Goal: Task Accomplishment & Management: Manage account settings

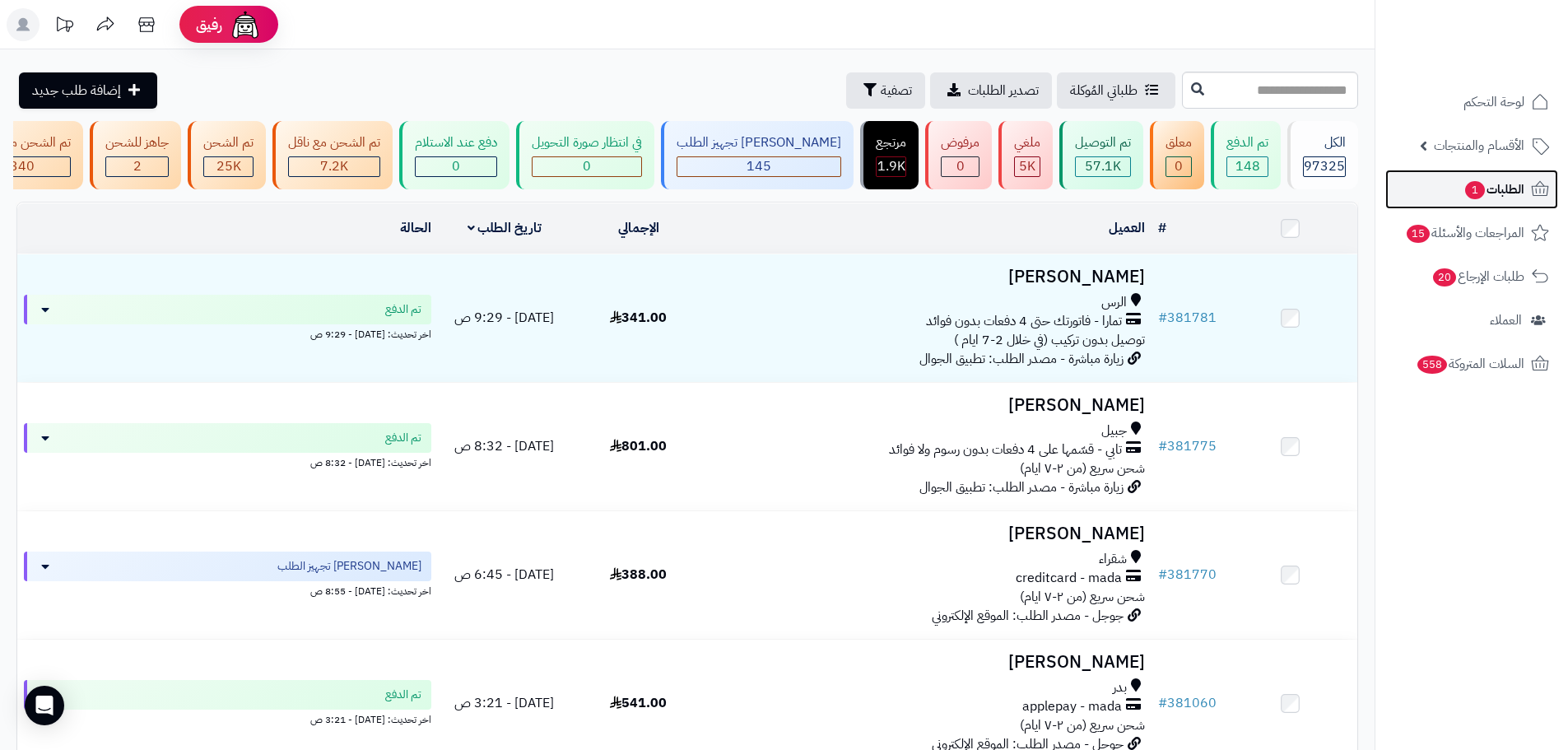
click at [1516, 189] on span "الطلبات 1" at bounding box center [1494, 189] width 61 height 23
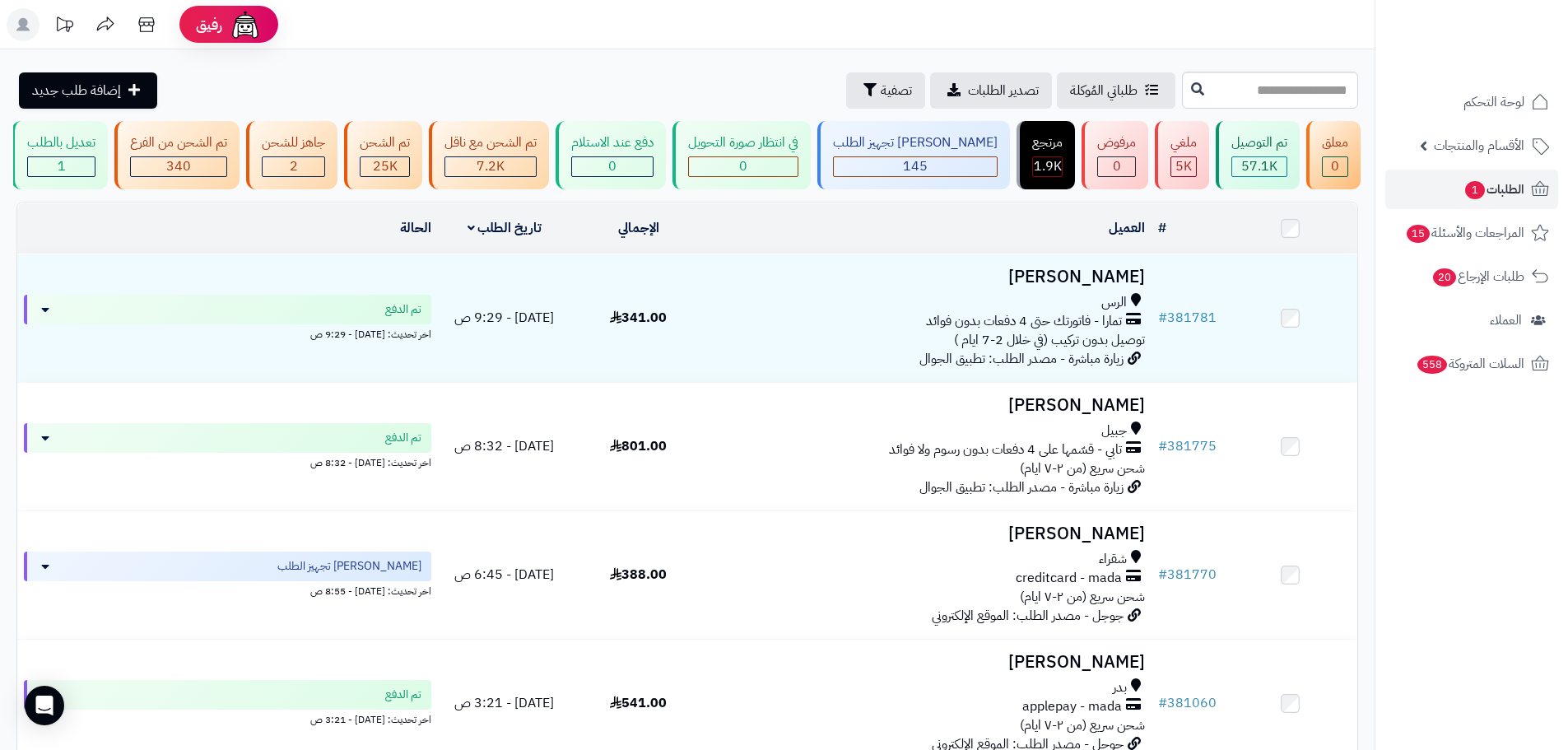
scroll to position [0, 1]
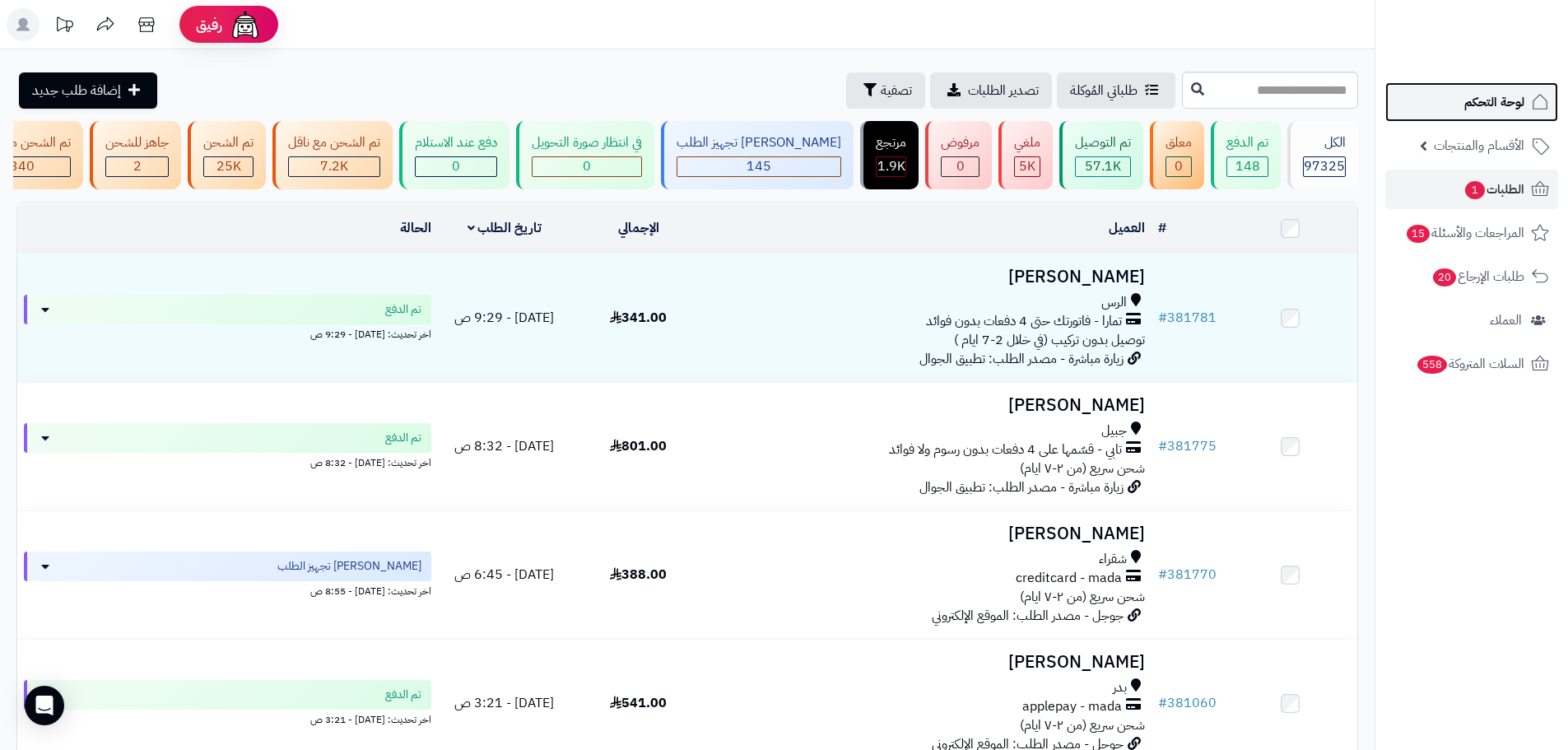
click at [1438, 108] on link "لوحة التحكم" at bounding box center [1472, 102] width 173 height 39
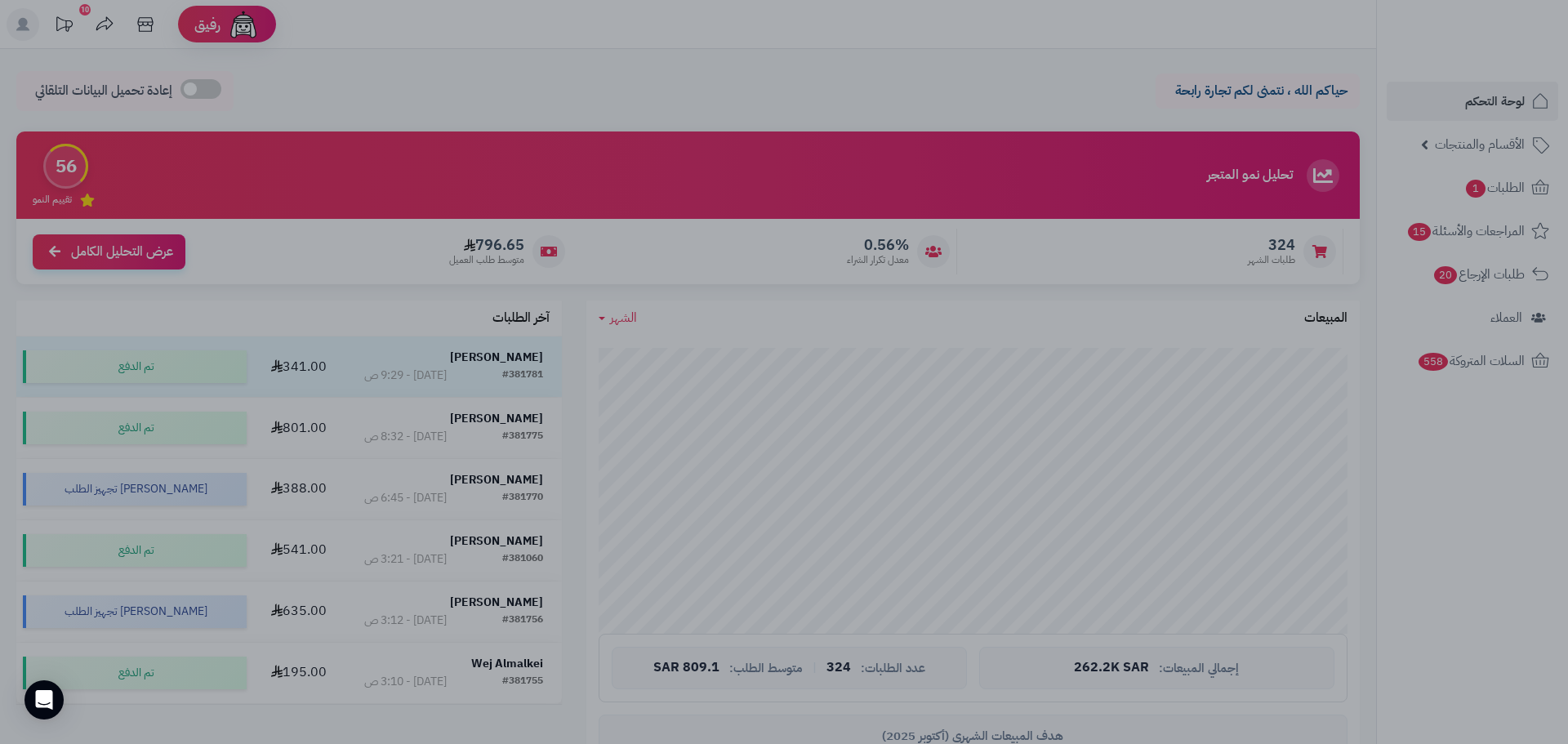
click at [590, 651] on div at bounding box center [784, 372] width 1568 height 744
click at [590, 651] on div "جاري التحميل... إجمالي المبيعات: 262.2K SAR عدد الطلبات: 324 | متوسط الطلب: 809…" at bounding box center [964, 605] width 766 height 539
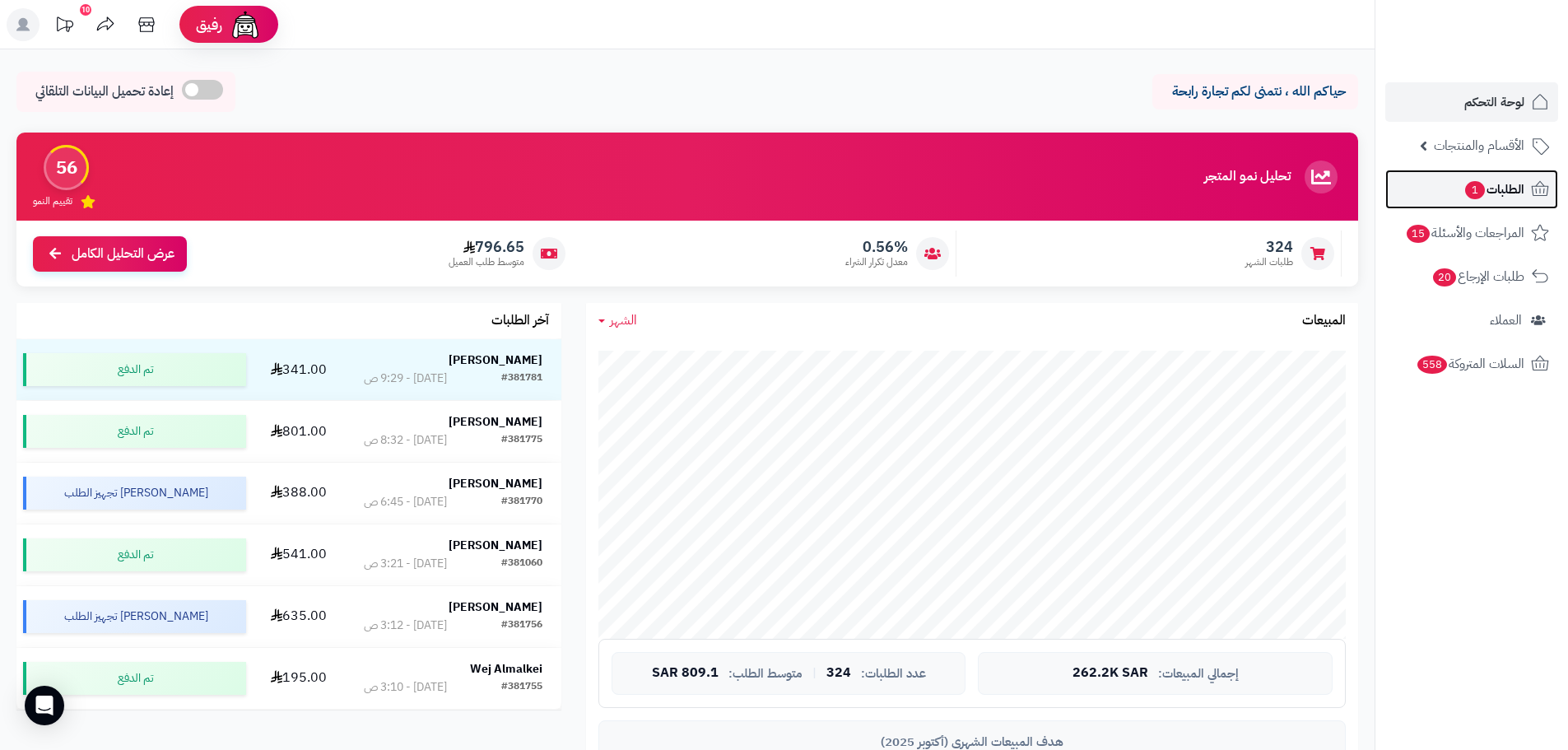
click at [1425, 178] on link "الطلبات 1" at bounding box center [1472, 189] width 173 height 39
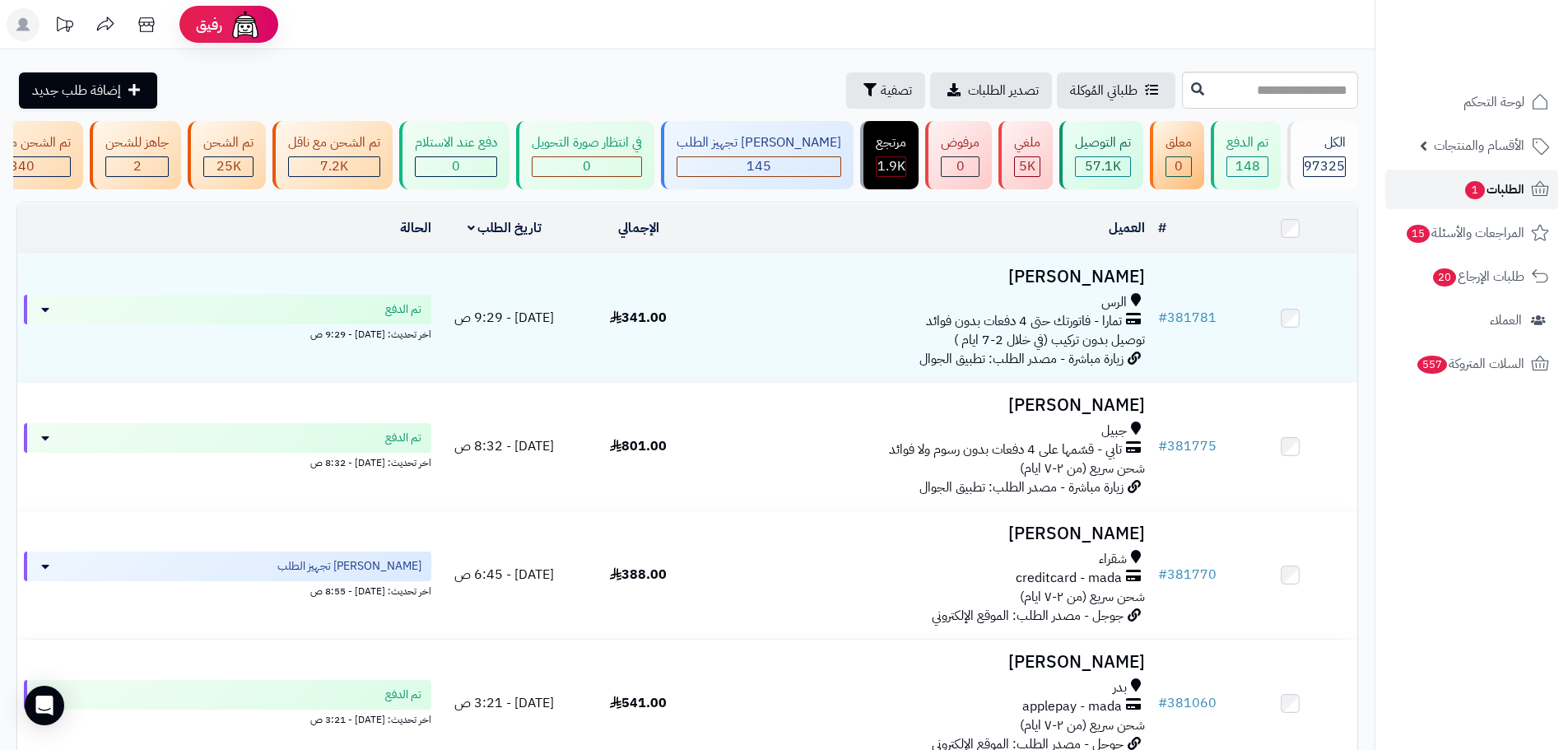
click at [1483, 207] on link "الطلبات 1" at bounding box center [1472, 189] width 173 height 39
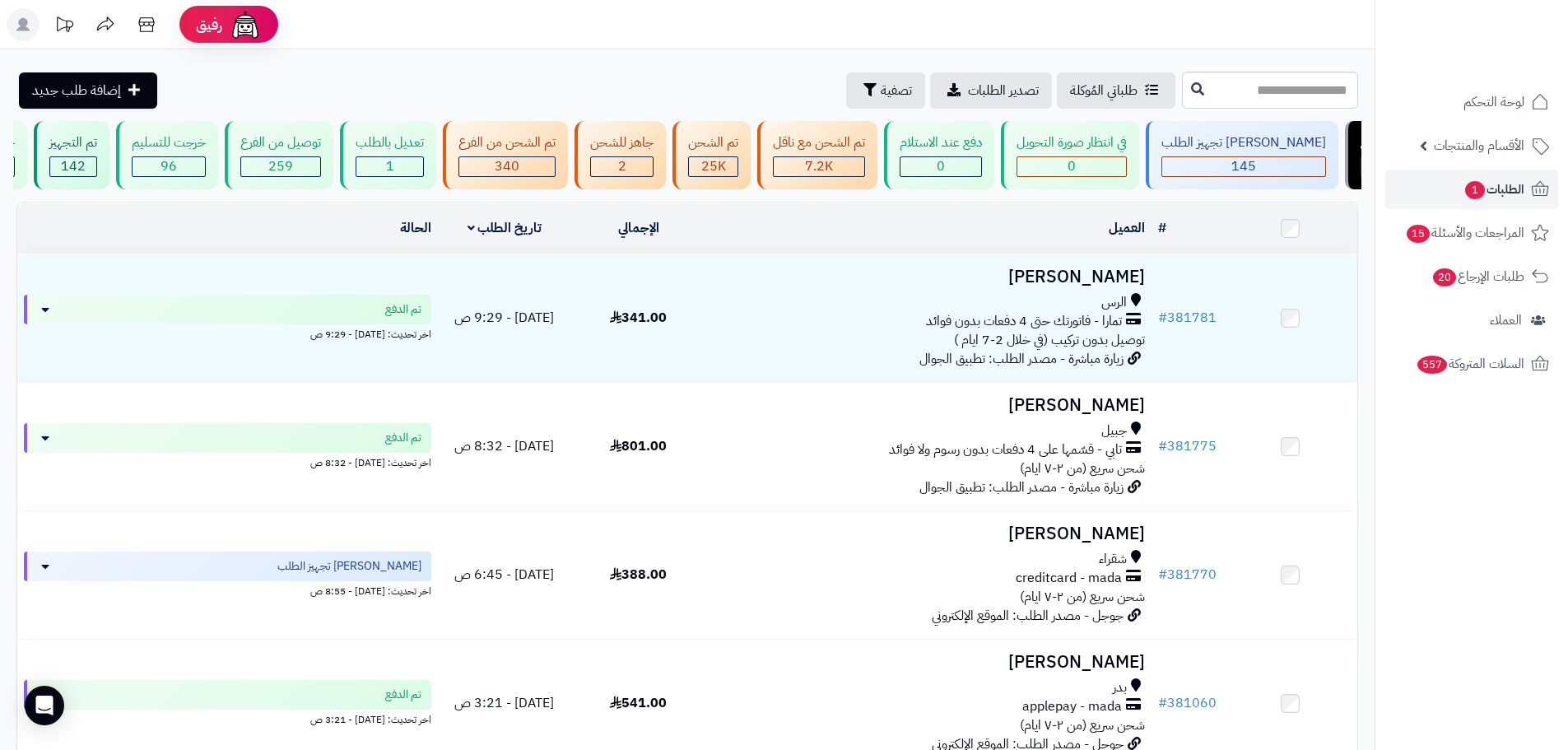
scroll to position [0, 1]
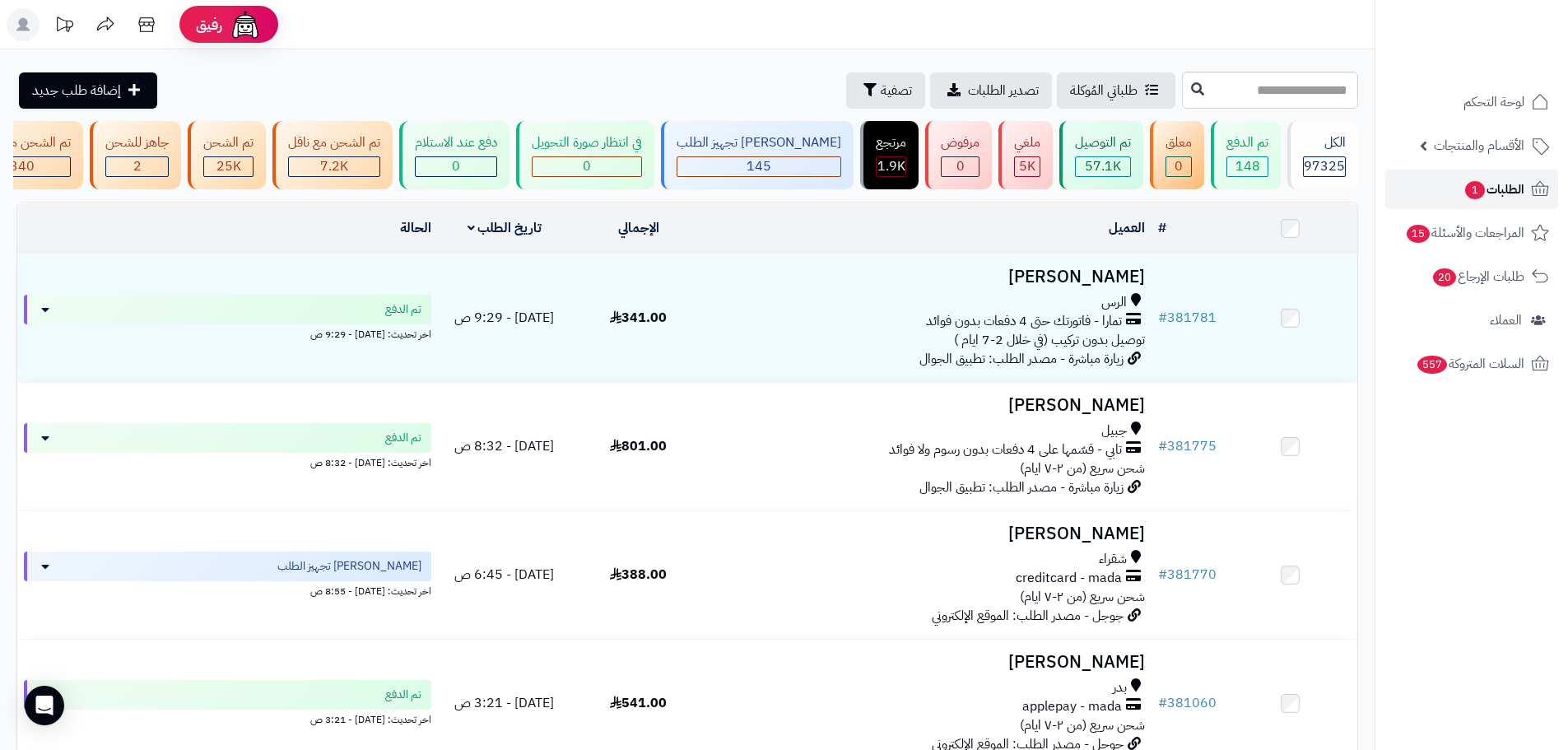
click at [1415, 196] on link "الطلبات 1" at bounding box center [1472, 189] width 173 height 39
click at [1420, 177] on link "الطلبات 1" at bounding box center [1472, 189] width 173 height 39
click at [1407, 194] on link "الطلبات 1" at bounding box center [1472, 189] width 173 height 39
click at [1407, 193] on link "الطلبات 1" at bounding box center [1472, 189] width 173 height 39
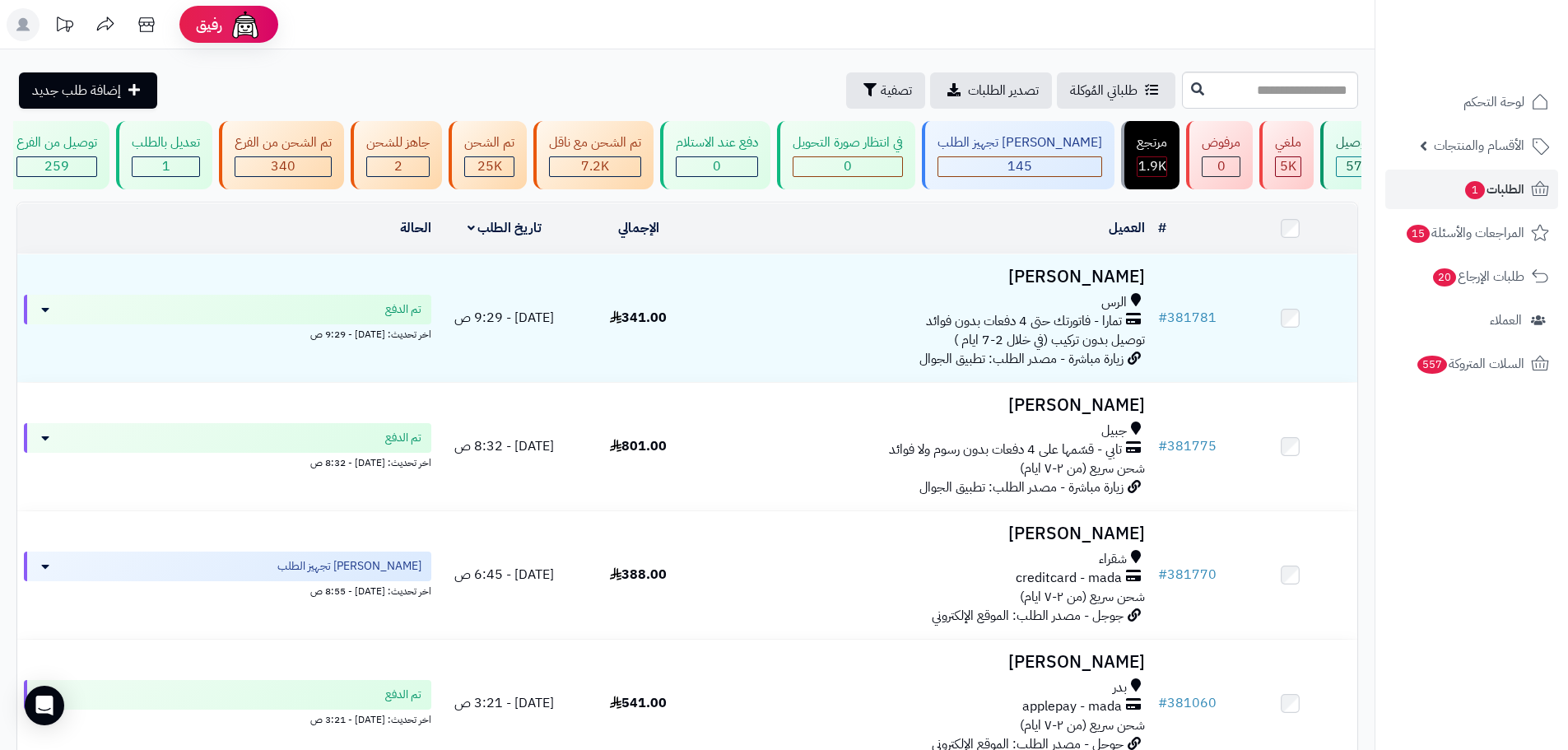
scroll to position [0, -484]
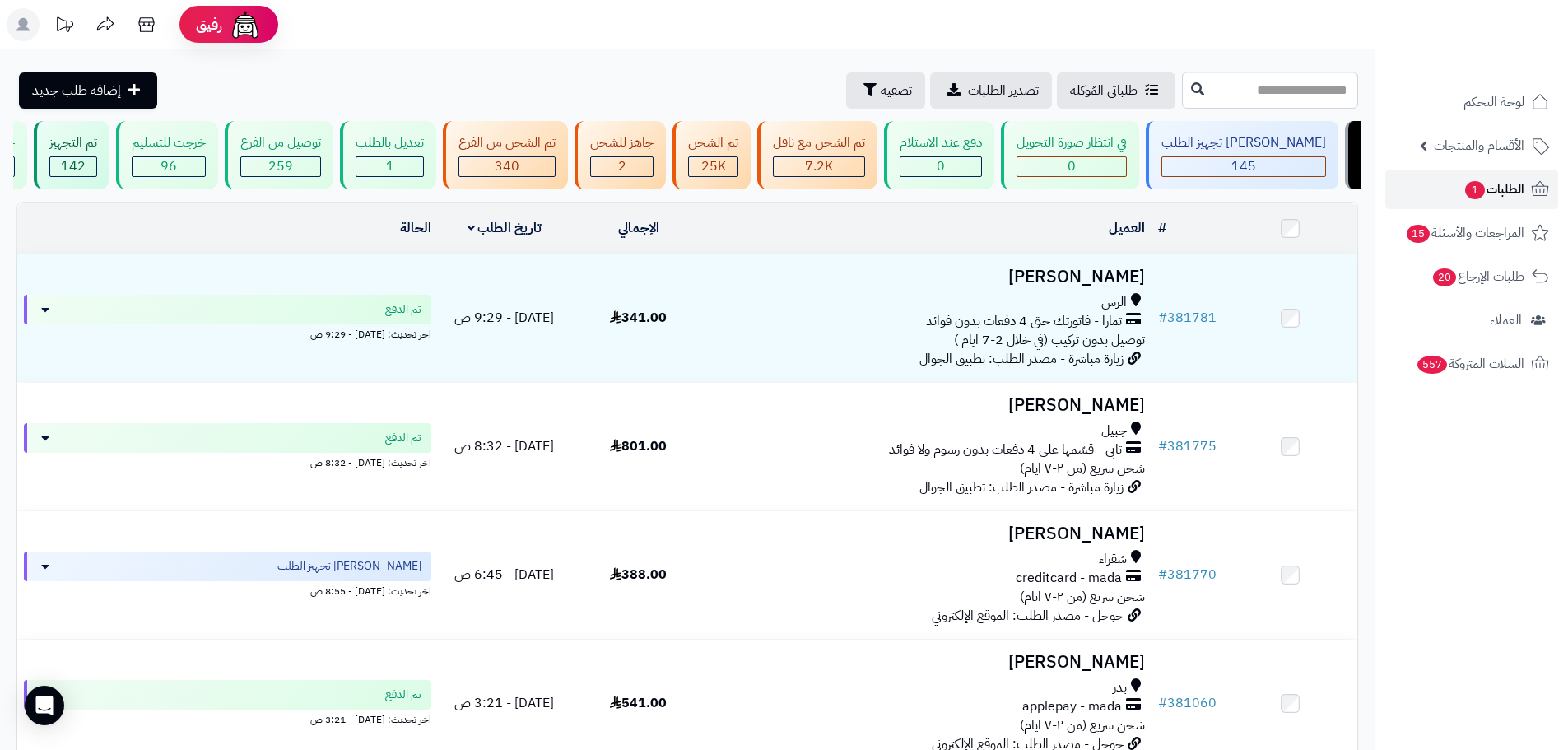
click at [1478, 201] on link "الطلبات 1" at bounding box center [1472, 189] width 173 height 39
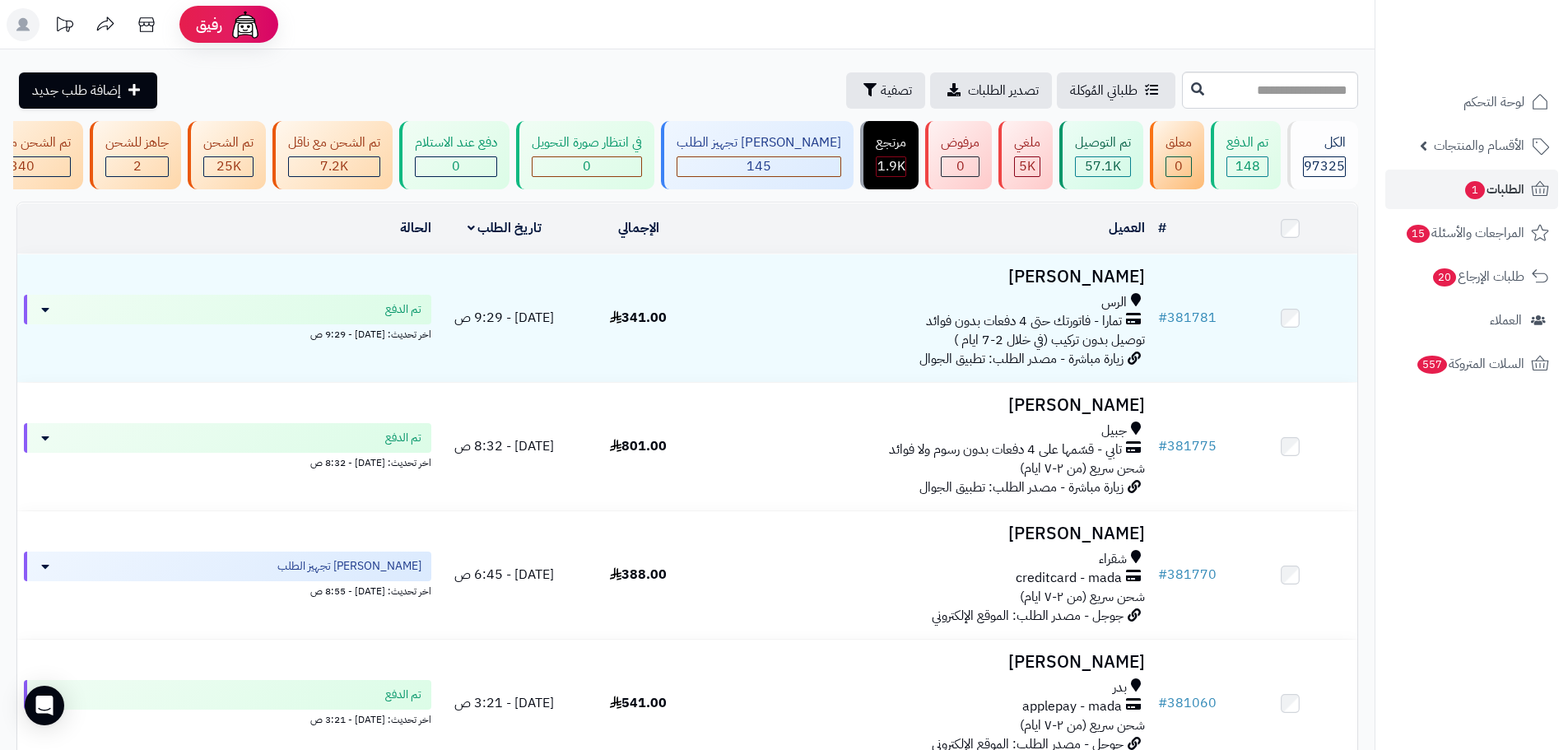
scroll to position [0, -484]
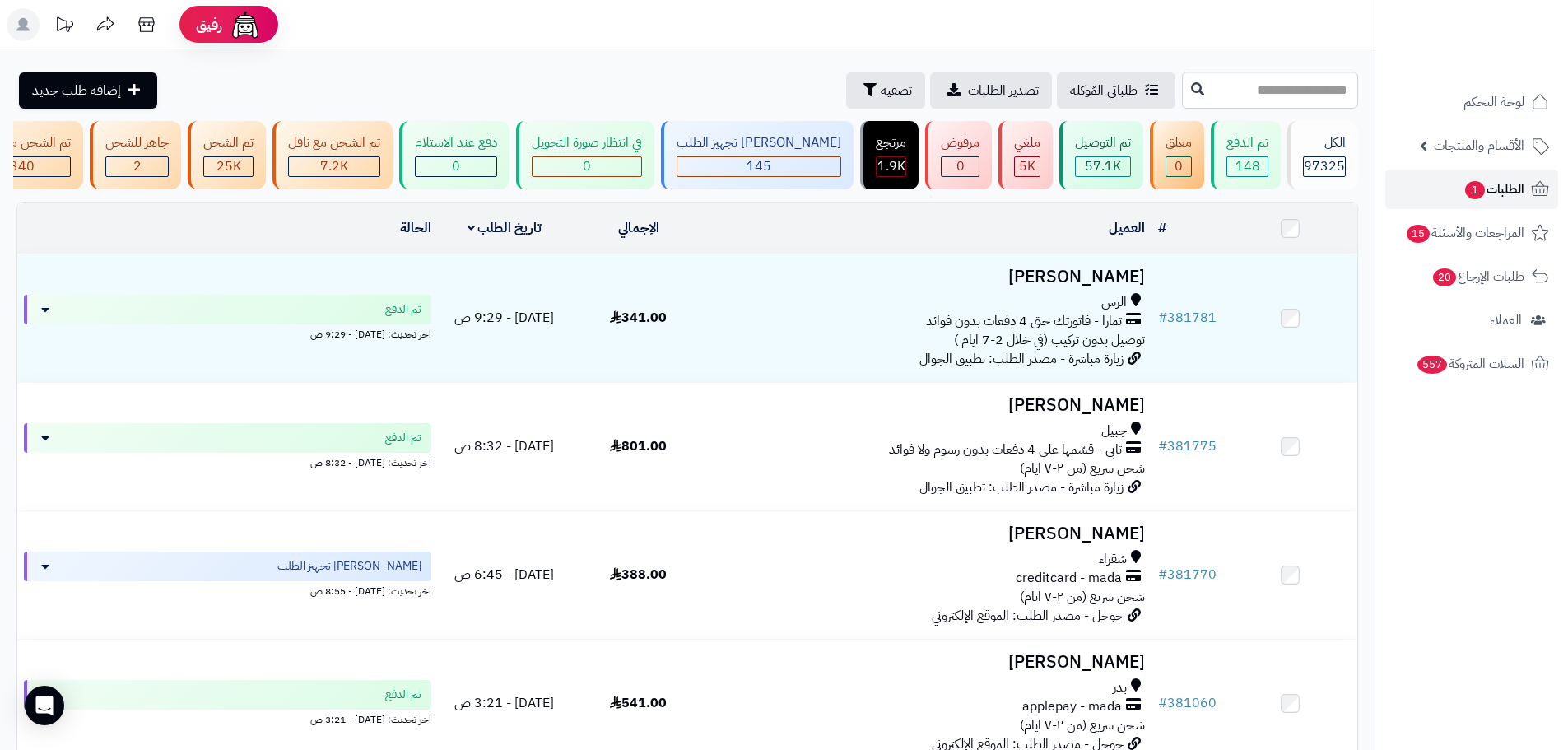
click at [1427, 179] on link "الطلبات 1" at bounding box center [1472, 189] width 173 height 39
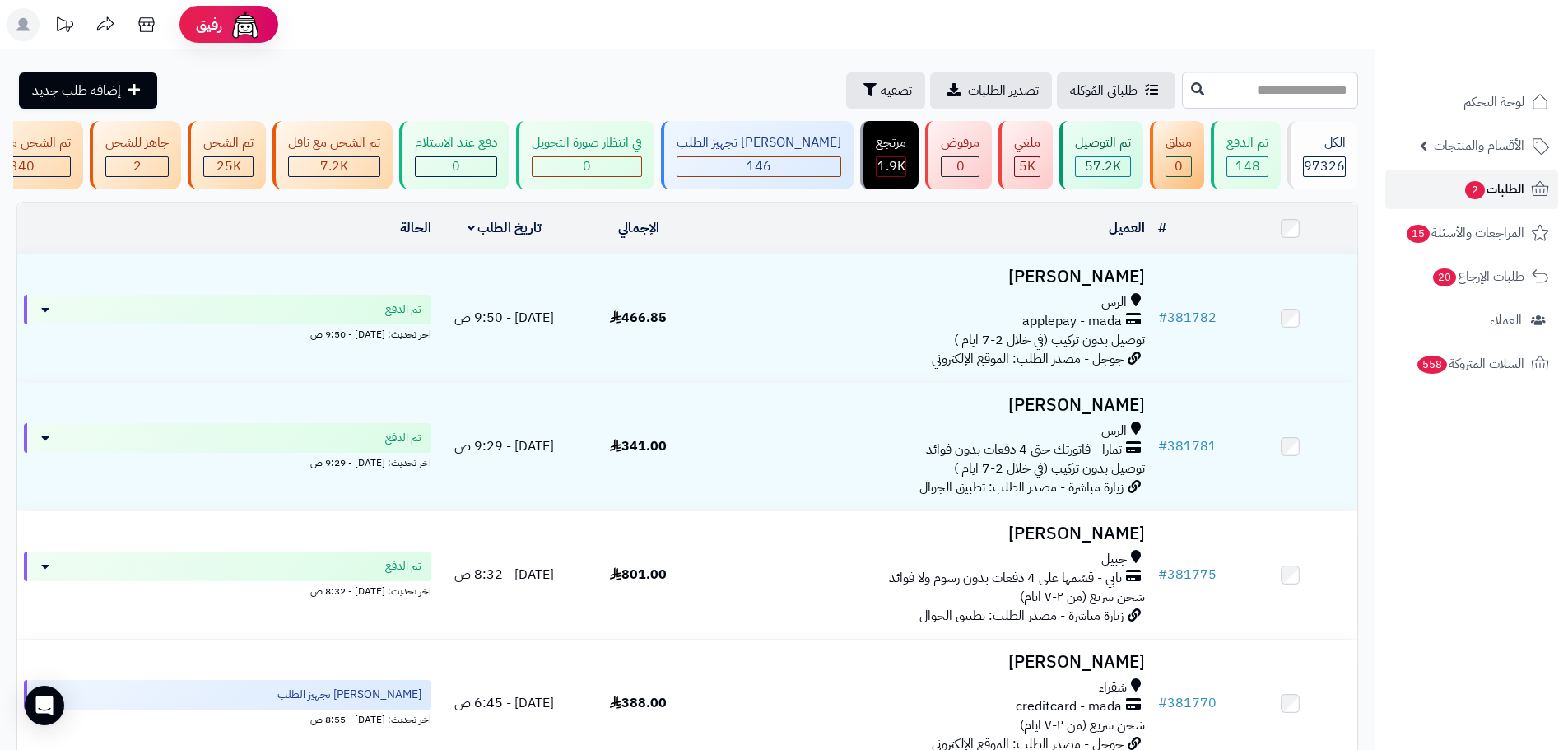
click at [1429, 187] on link "الطلبات 2" at bounding box center [1472, 189] width 173 height 39
click at [1464, 201] on link "الطلبات 2" at bounding box center [1472, 189] width 173 height 39
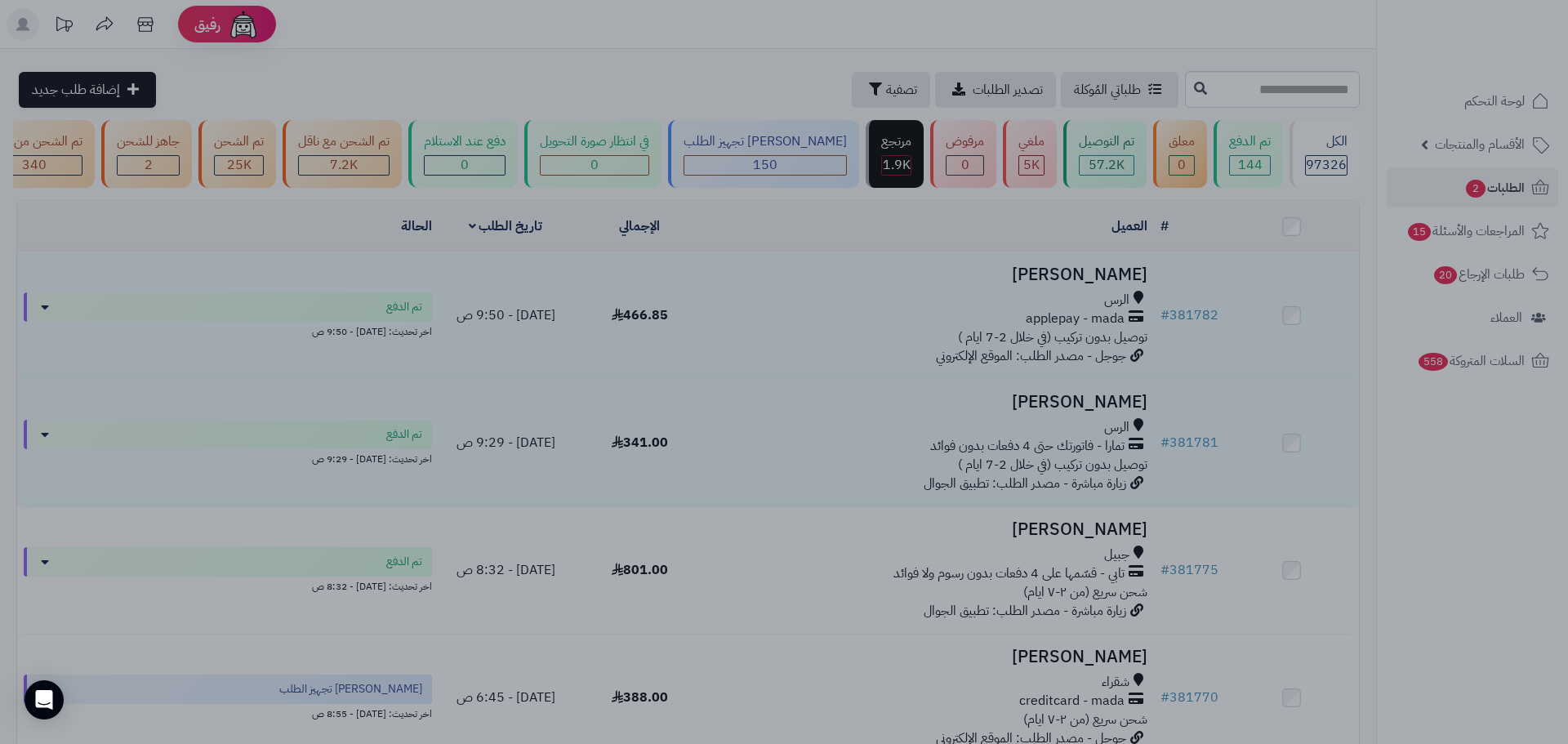
click at [1225, 218] on div at bounding box center [784, 372] width 1568 height 744
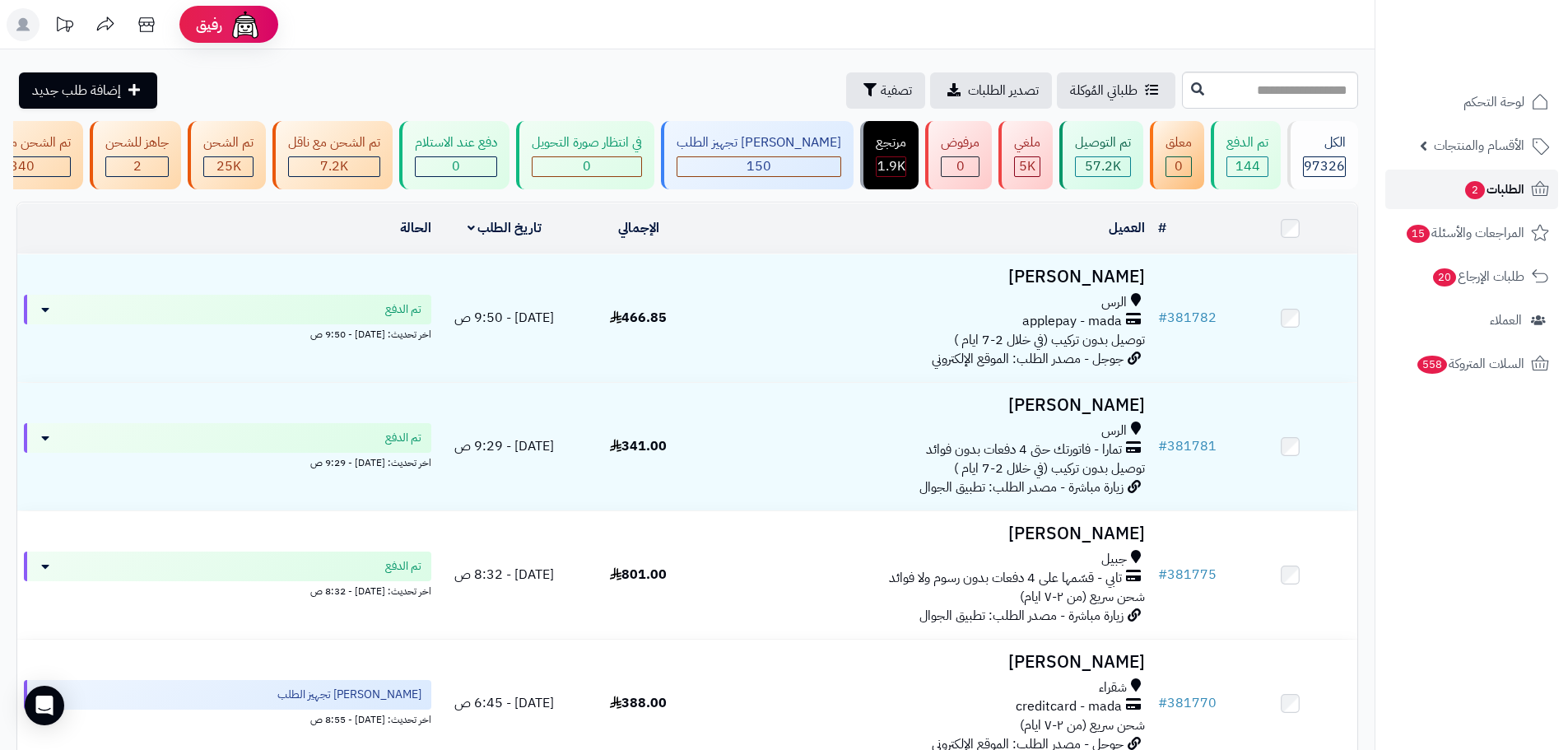
click at [1428, 184] on link "الطلبات 2" at bounding box center [1472, 189] width 173 height 39
